Goal: Task Accomplishment & Management: Manage account settings

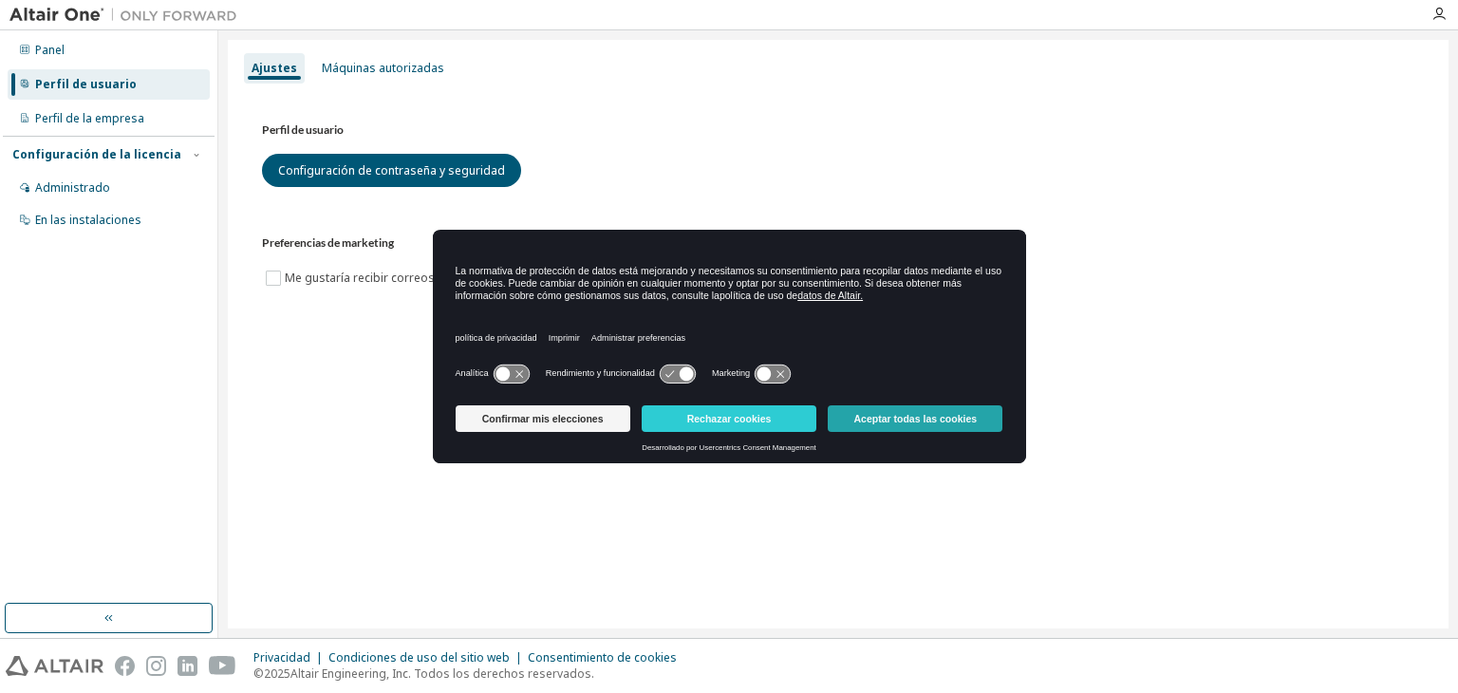
click at [964, 417] on font "Aceptar todas las cookies" at bounding box center [915, 418] width 123 height 11
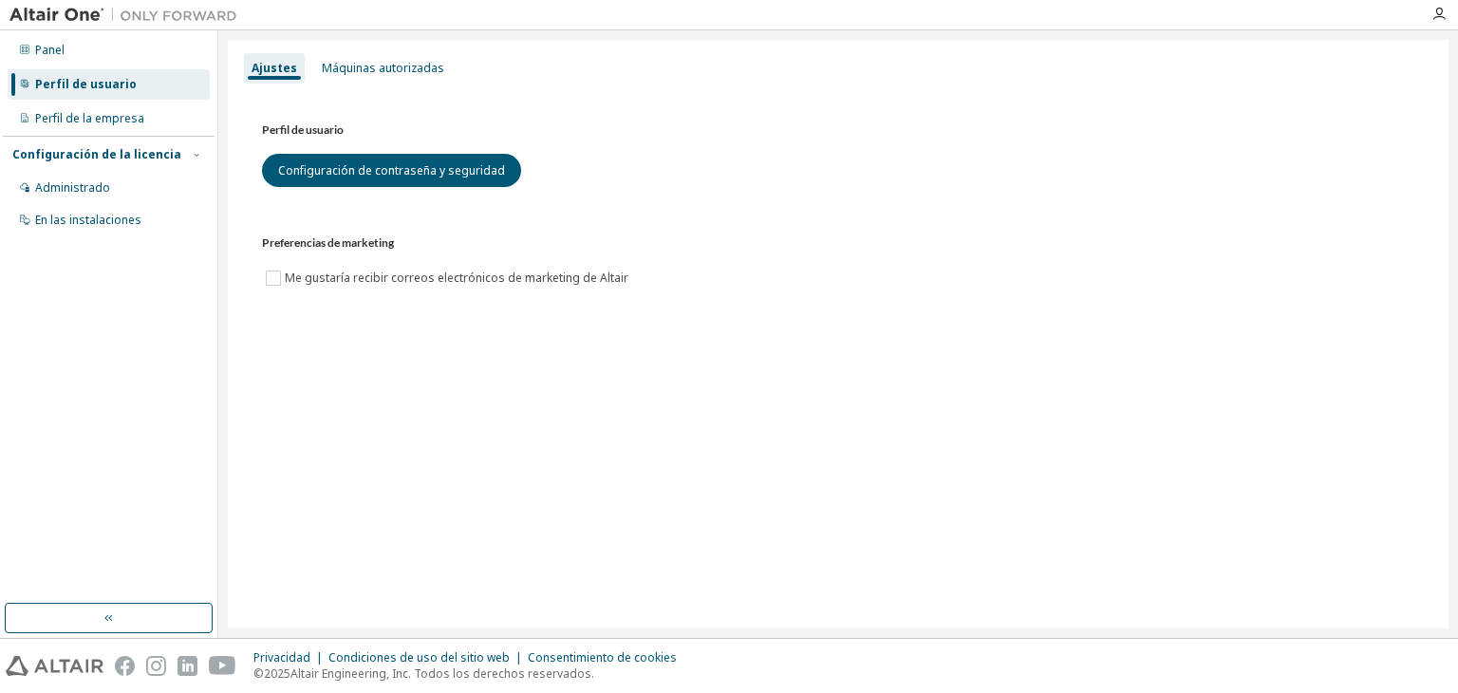
click at [805, 523] on div "Ajustes Máquinas autorizadas Perfil de usuario Configuración de contraseña y se…" at bounding box center [838, 334] width 1221 height 588
click at [1077, 495] on div "Ajustes Máquinas autorizadas Perfil de usuario Configuración de contraseña y se…" at bounding box center [838, 334] width 1221 height 588
